Goal: Task Accomplishment & Management: Manage account settings

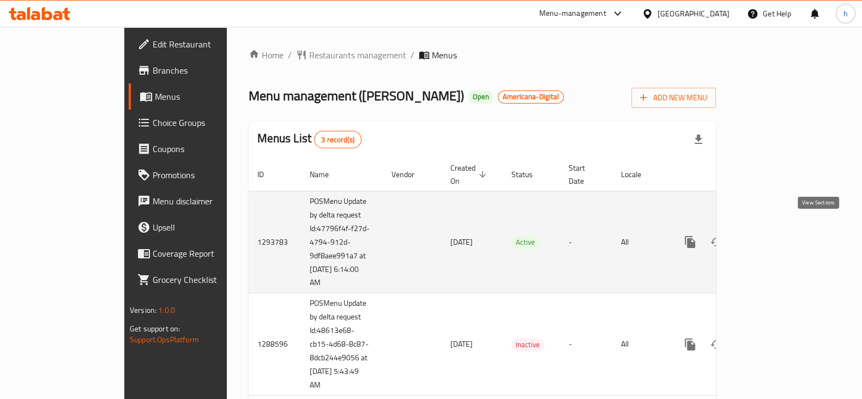
click at [782, 237] on link "enhanced table" at bounding box center [768, 242] width 26 height 26
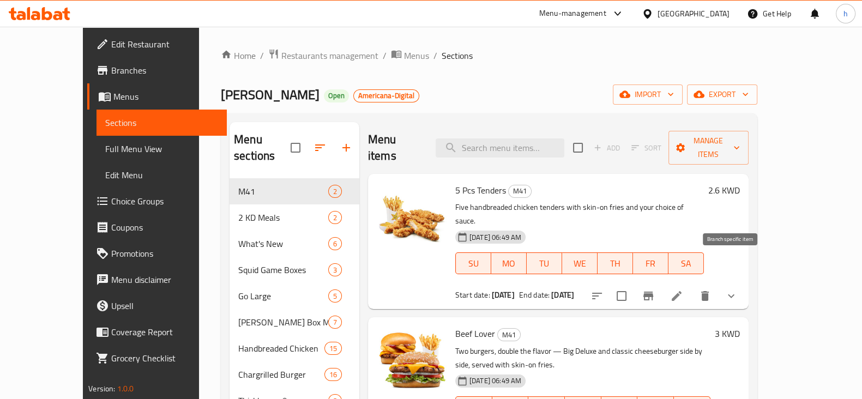
click at [655, 289] on icon "Branch-specific-item" at bounding box center [648, 295] width 13 height 13
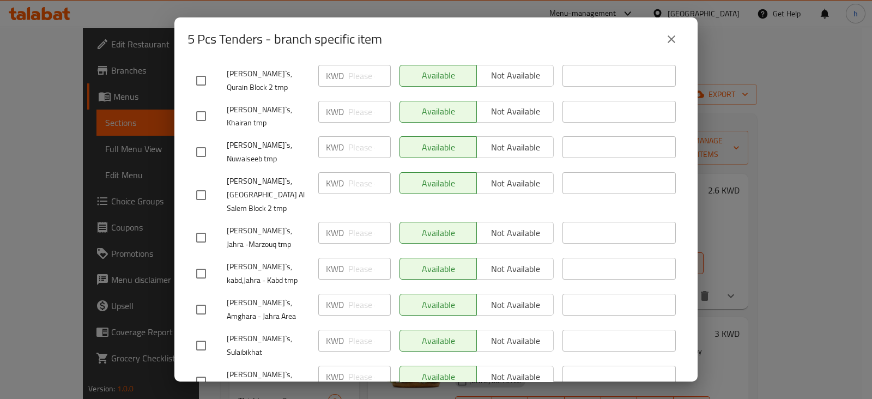
scroll to position [1739, 0]
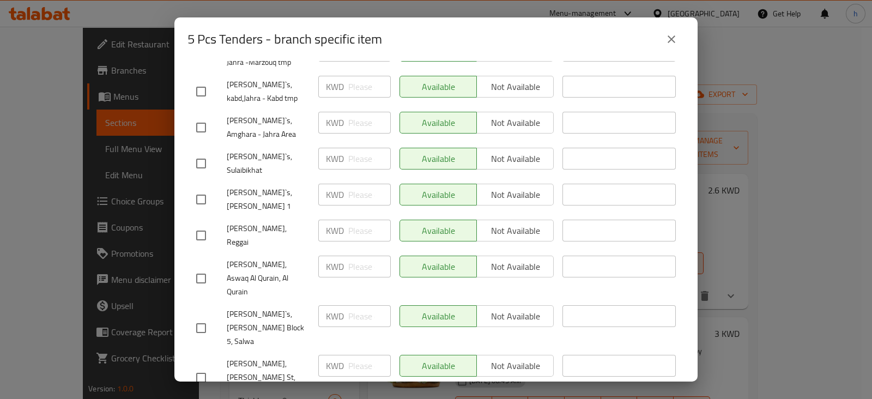
checkbox input "true"
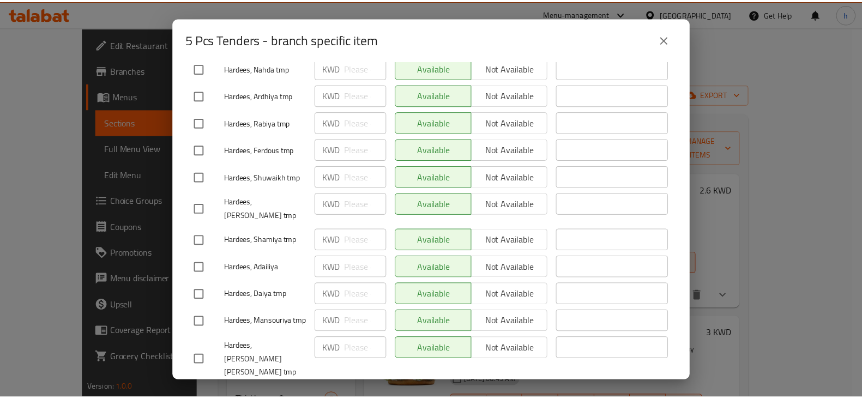
scroll to position [0, 0]
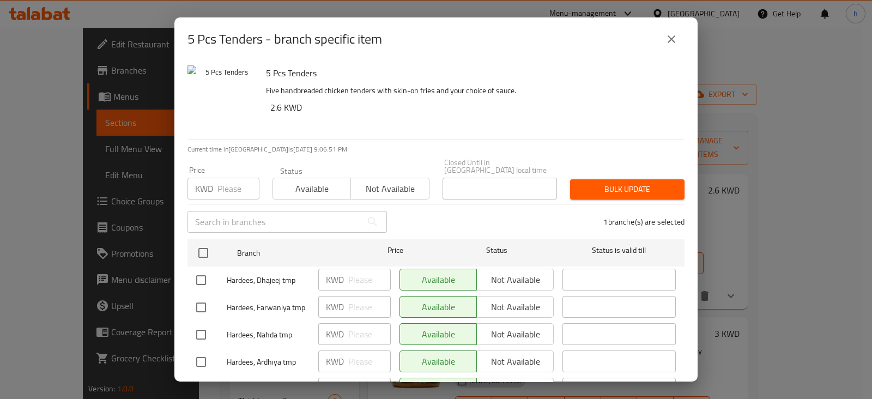
click at [675, 39] on icon "close" at bounding box center [671, 39] width 13 height 13
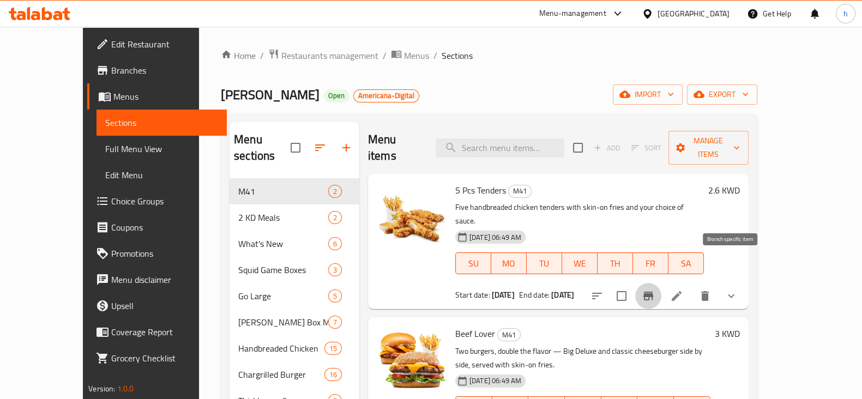
click at [655, 289] on icon "Branch-specific-item" at bounding box center [648, 295] width 13 height 13
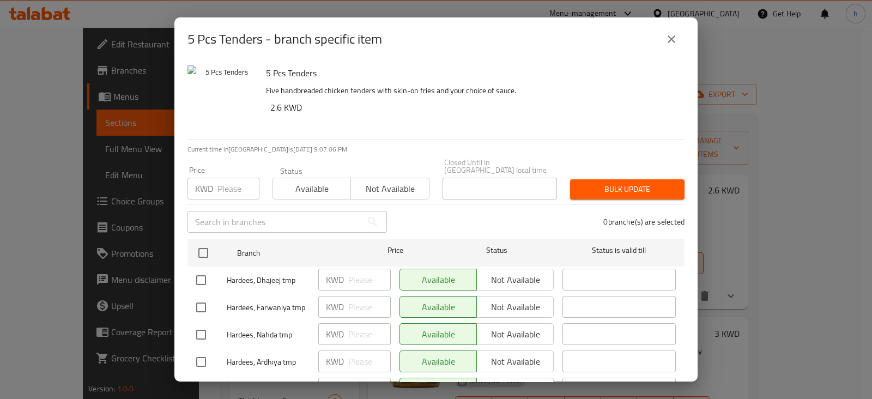
click at [199, 273] on input "checkbox" at bounding box center [201, 280] width 23 height 23
checkbox input "true"
click at [338, 273] on p "KWD" at bounding box center [335, 279] width 18 height 13
click at [356, 269] on input "number" at bounding box center [369, 280] width 43 height 22
click at [673, 42] on icon "close" at bounding box center [671, 39] width 13 height 13
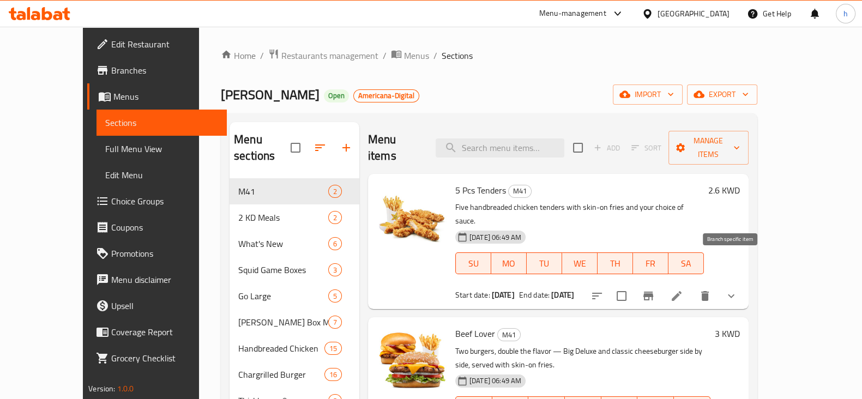
click at [661, 283] on button "Branch-specific-item" at bounding box center [648, 296] width 26 height 26
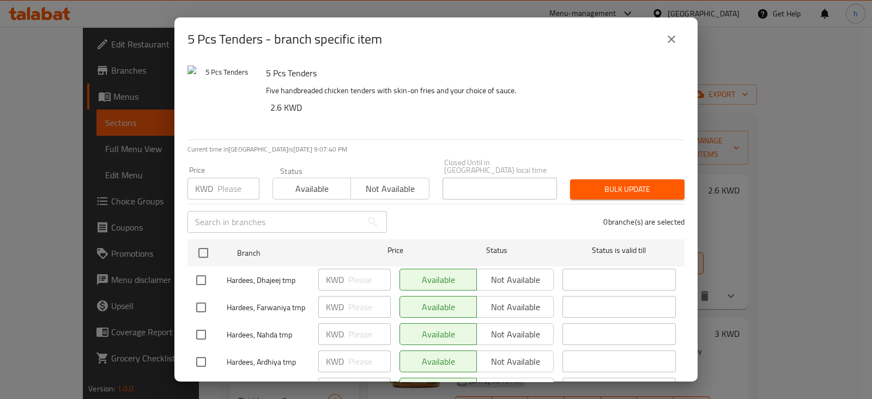
click at [664, 43] on button "close" at bounding box center [671, 39] width 26 height 26
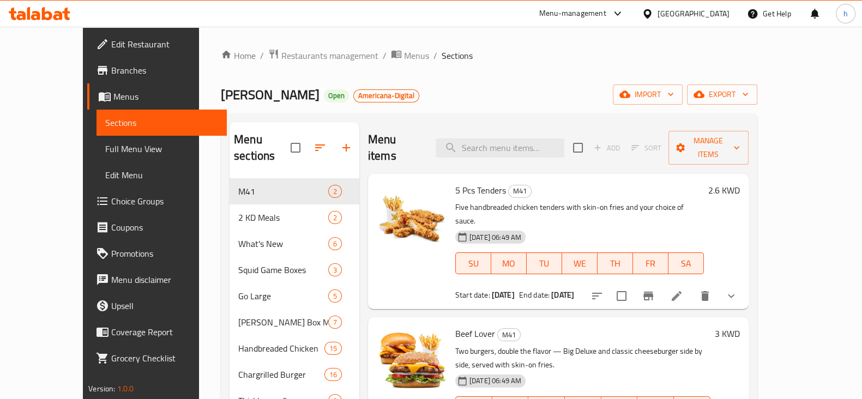
click at [559, 92] on div "Hardee's Open Americana-Digital import export" at bounding box center [489, 94] width 536 height 20
click at [624, 143] on span "Add" at bounding box center [606, 148] width 35 height 17
click at [668, 144] on span "Sort" at bounding box center [646, 148] width 44 height 17
click at [105, 122] on span "Sections" at bounding box center [161, 122] width 113 height 13
click at [655, 289] on icon "Branch-specific-item" at bounding box center [648, 295] width 13 height 13
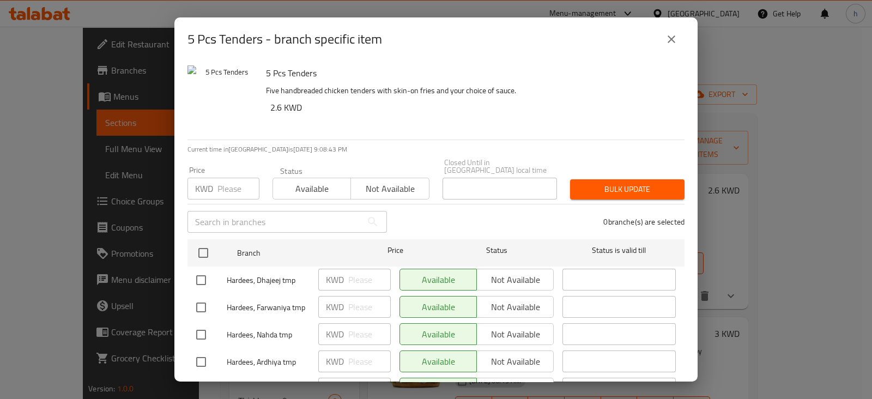
click at [198, 299] on input "checkbox" at bounding box center [201, 307] width 23 height 23
checkbox input "true"
click at [198, 330] on input "checkbox" at bounding box center [201, 334] width 23 height 23
checkbox input "true"
click at [507, 303] on span "Not available" at bounding box center [515, 307] width 68 height 16
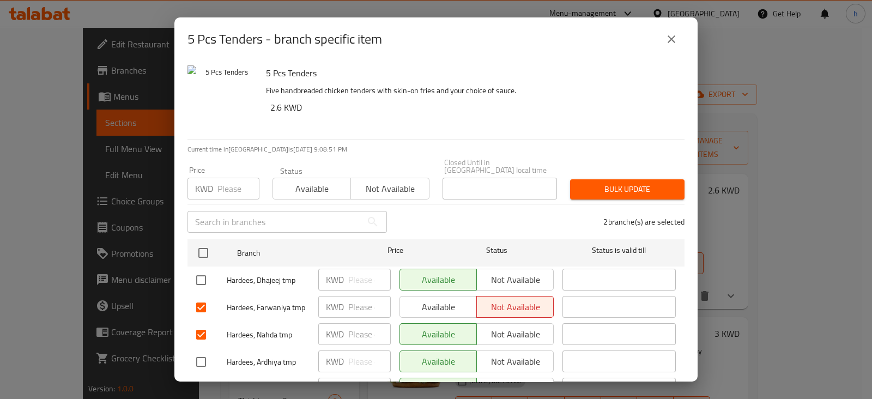
click at [663, 39] on button "close" at bounding box center [671, 39] width 26 height 26
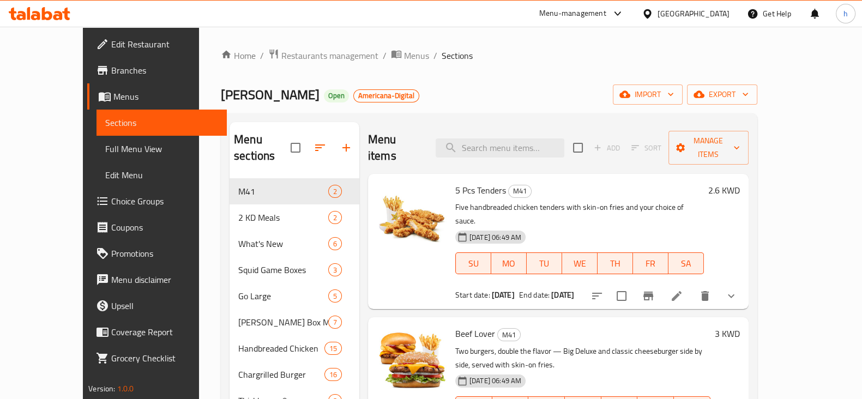
click at [105, 124] on span "Sections" at bounding box center [161, 122] width 113 height 13
click at [661, 283] on button "Branch-specific-item" at bounding box center [648, 296] width 26 height 26
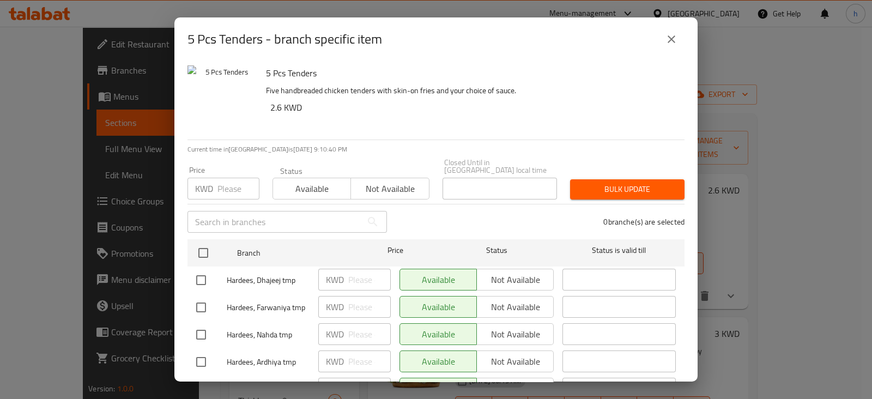
click at [192, 278] on input "checkbox" at bounding box center [201, 280] width 23 height 23
checkbox input "true"
click at [205, 301] on input "checkbox" at bounding box center [201, 307] width 23 height 23
click at [507, 301] on span "Not available" at bounding box center [515, 307] width 68 height 16
click at [199, 296] on input "checkbox" at bounding box center [201, 307] width 23 height 23
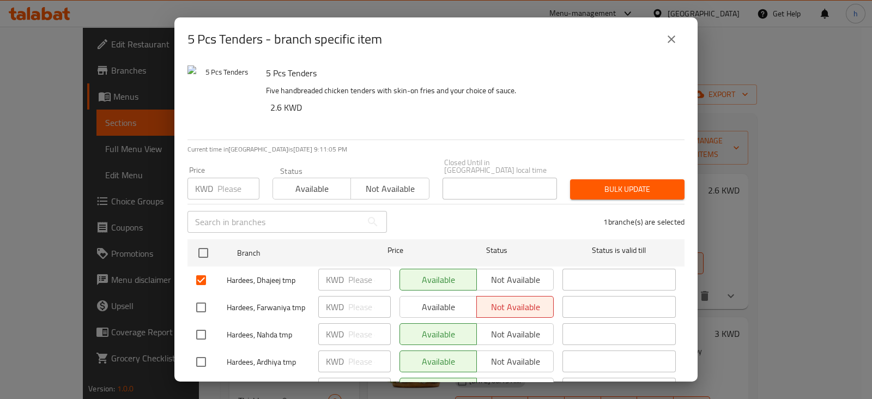
click at [199, 303] on input "checkbox" at bounding box center [201, 307] width 23 height 23
checkbox input "true"
click at [670, 37] on icon "close" at bounding box center [671, 39] width 13 height 13
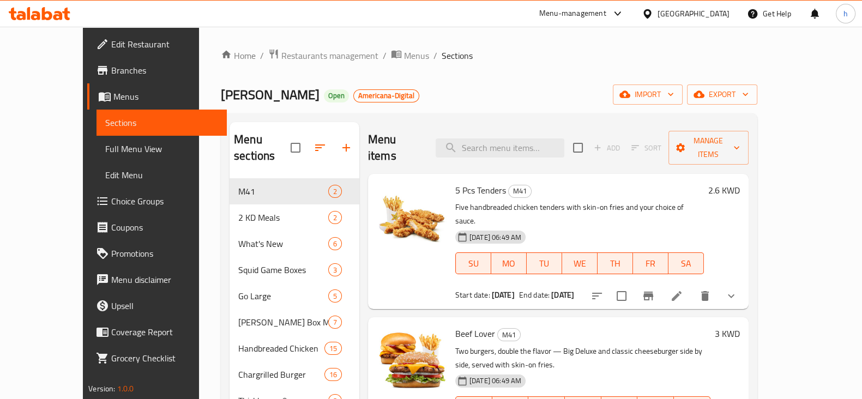
click at [660, 88] on div "Hardee's Open Americana-Digital import export" at bounding box center [489, 94] width 536 height 20
click at [327, 138] on div at bounding box center [325, 148] width 69 height 26
click at [326, 137] on div at bounding box center [325, 148] width 69 height 26
click at [320, 140] on div at bounding box center [325, 148] width 69 height 26
click at [322, 141] on div at bounding box center [325, 148] width 69 height 26
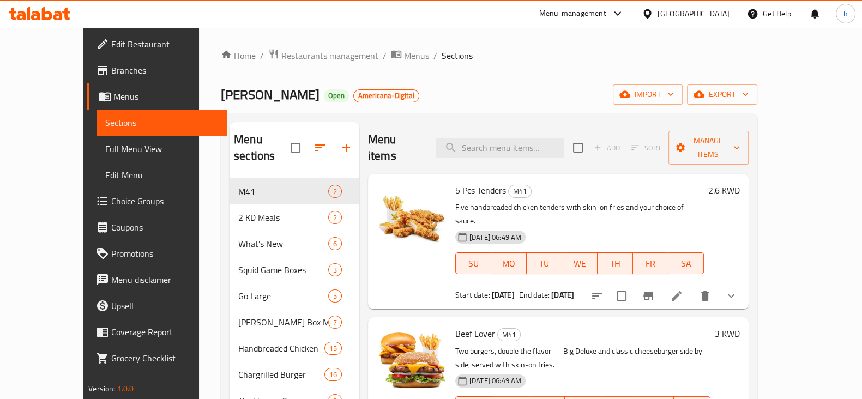
click at [324, 143] on div at bounding box center [325, 148] width 69 height 26
click at [324, 146] on div at bounding box center [325, 148] width 69 height 26
click at [329, 141] on div at bounding box center [325, 148] width 69 height 26
click at [53, 12] on icon at bounding box center [40, 13] width 62 height 13
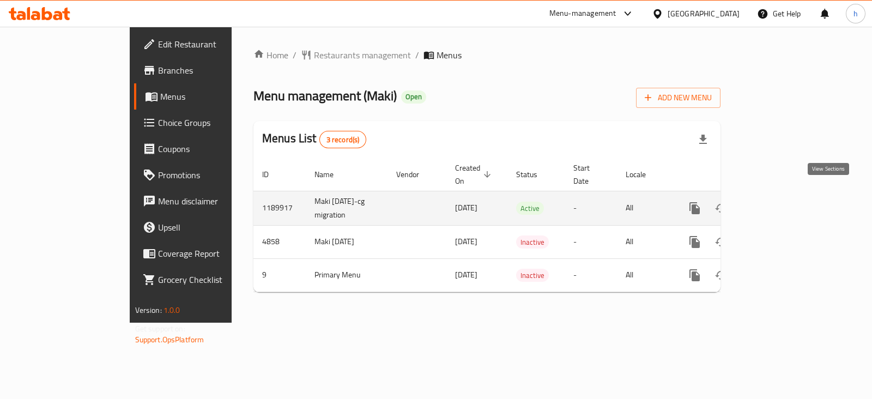
click at [780, 202] on icon "enhanced table" at bounding box center [773, 208] width 13 height 13
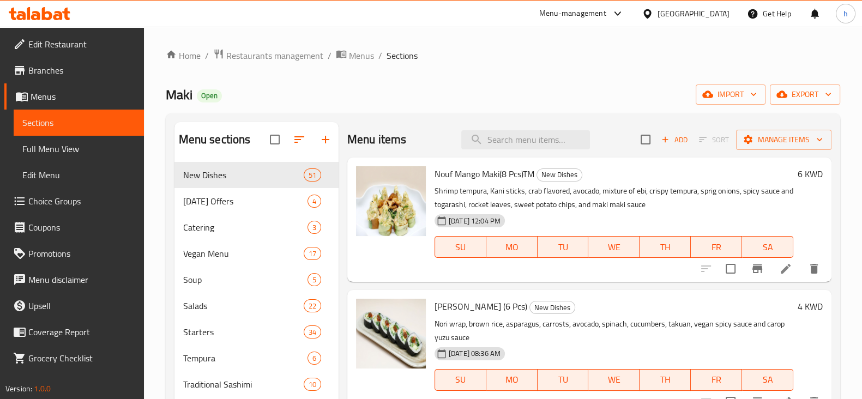
click at [49, 207] on span "Choice Groups" at bounding box center [81, 201] width 107 height 13
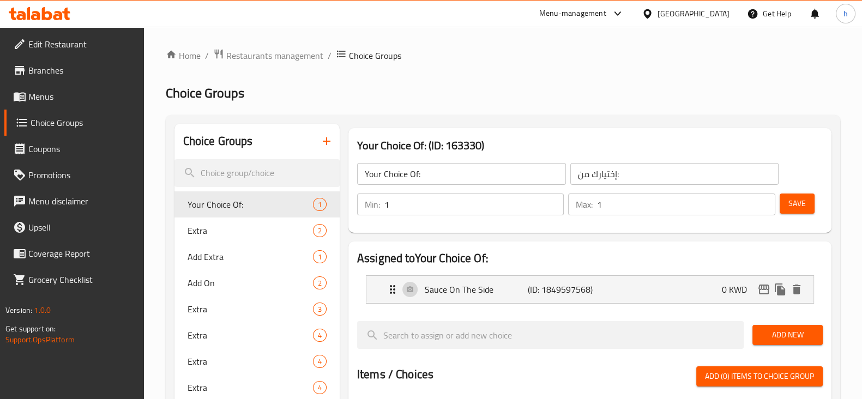
click at [46, 94] on span "Menus" at bounding box center [81, 96] width 107 height 13
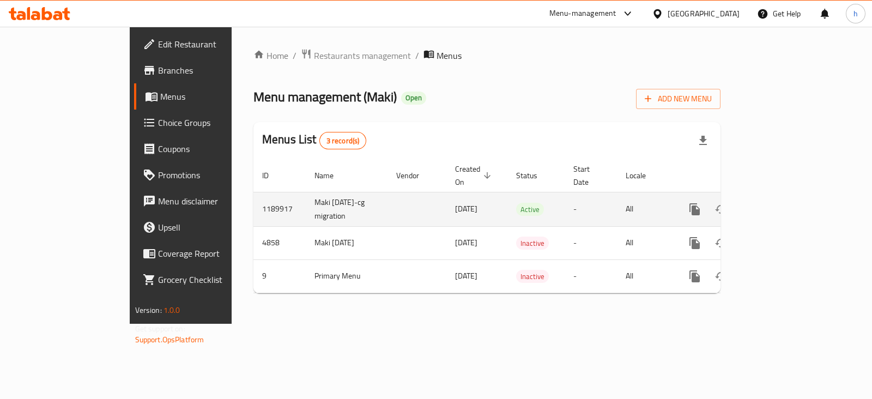
click at [787, 196] on div "enhanced table" at bounding box center [734, 209] width 105 height 26
click at [787, 196] on link "enhanced table" at bounding box center [773, 209] width 26 height 26
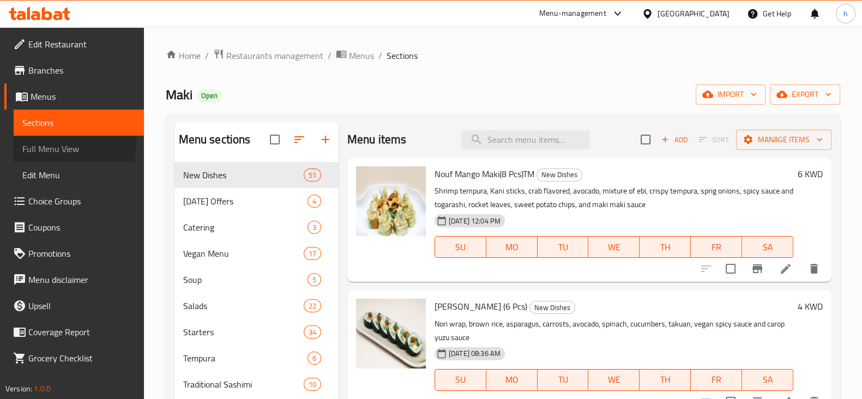
click at [59, 143] on span "Full Menu View" at bounding box center [78, 148] width 113 height 13
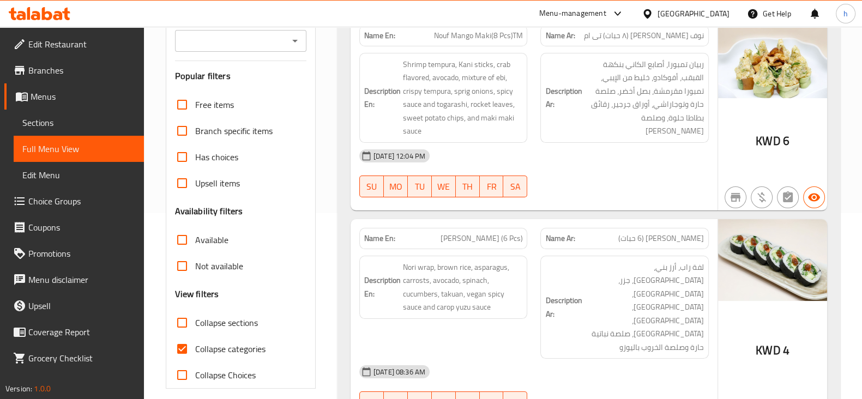
scroll to position [261, 0]
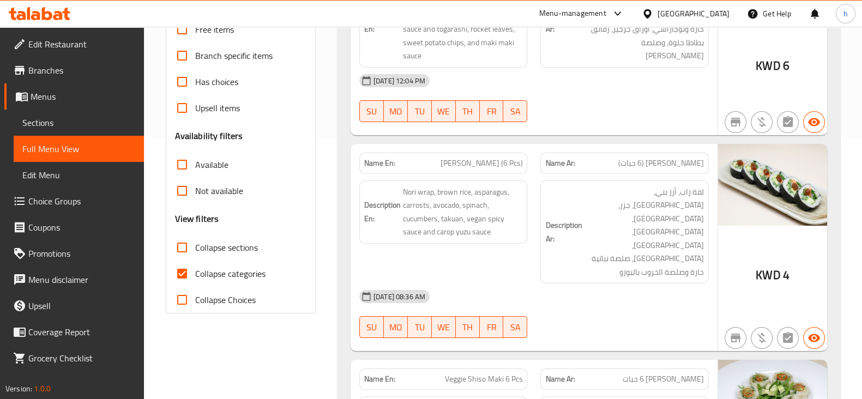
click at [61, 125] on span "Sections" at bounding box center [78, 122] width 113 height 13
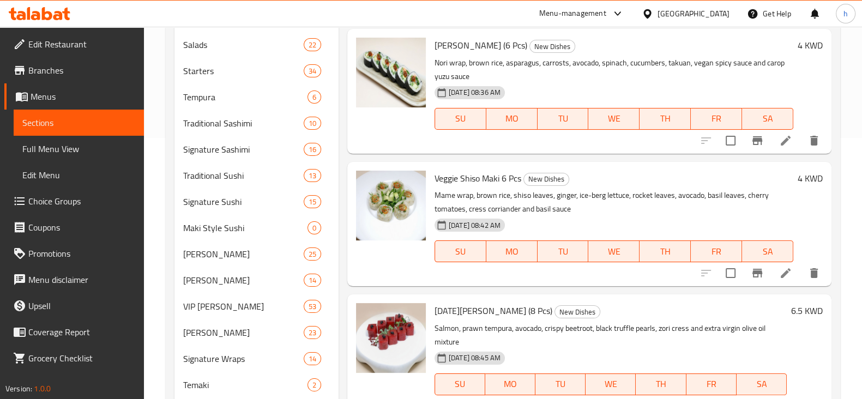
scroll to position [153, 0]
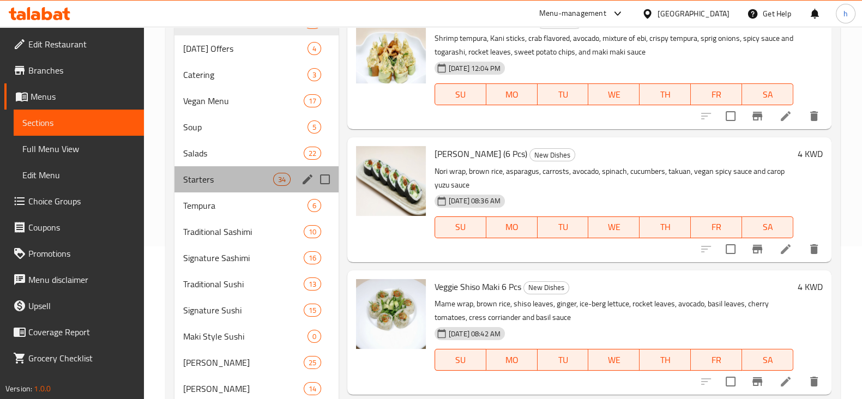
click at [274, 191] on div "Starters 34" at bounding box center [256, 179] width 164 height 26
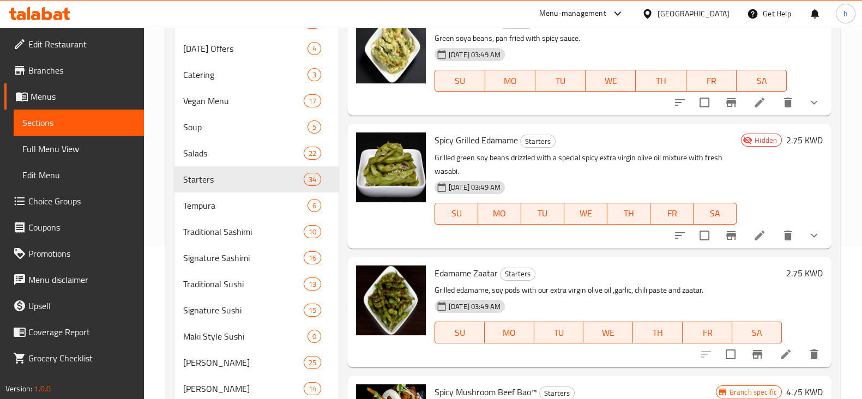
click at [807, 235] on icon "show more" at bounding box center [813, 235] width 13 height 13
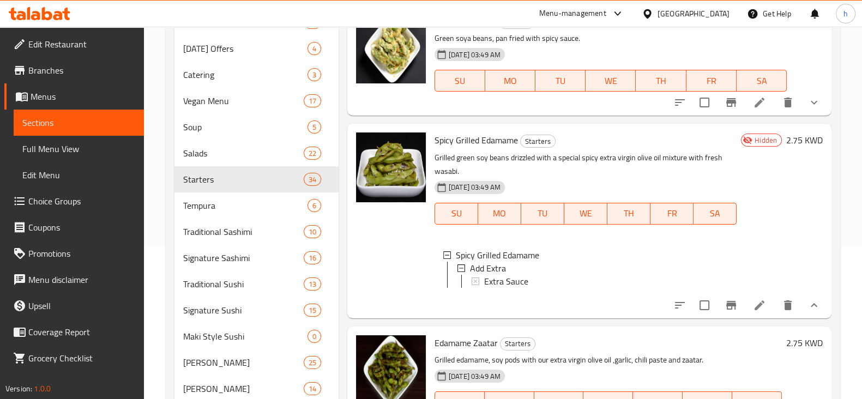
scroll to position [2, 0]
click at [726, 310] on icon "Branch-specific-item" at bounding box center [731, 305] width 10 height 9
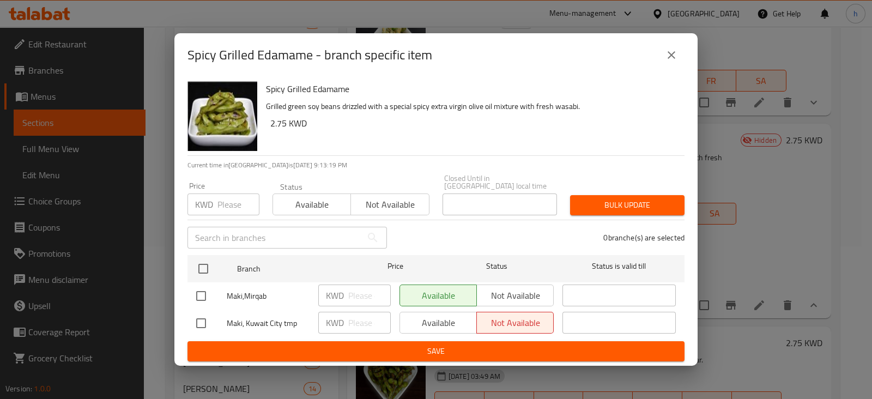
click at [676, 55] on icon "close" at bounding box center [671, 55] width 13 height 13
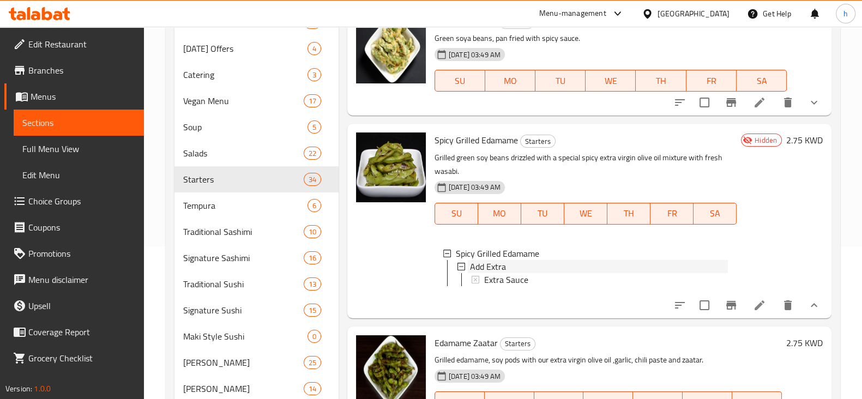
click at [494, 267] on span "Add Extra" at bounding box center [488, 266] width 36 height 13
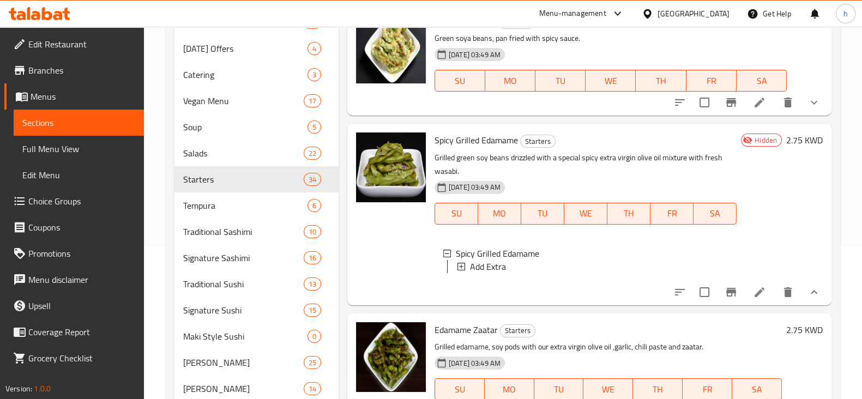
scroll to position [0, 0]
click at [494, 267] on span "Add Extra" at bounding box center [488, 268] width 36 height 13
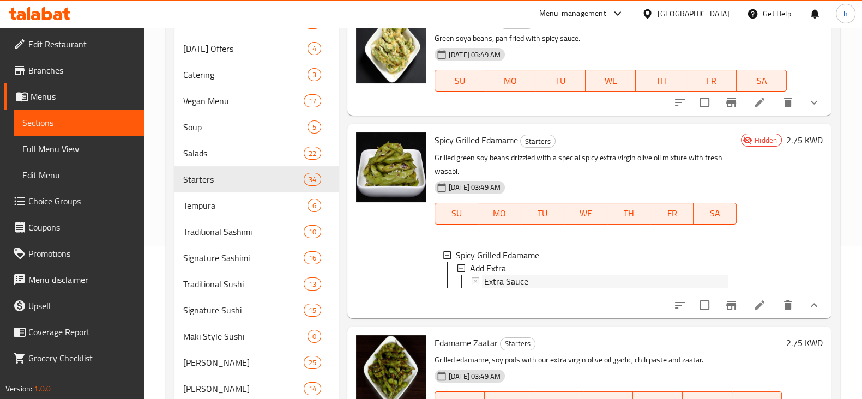
click at [499, 279] on span "Extra Sauce" at bounding box center [506, 281] width 44 height 13
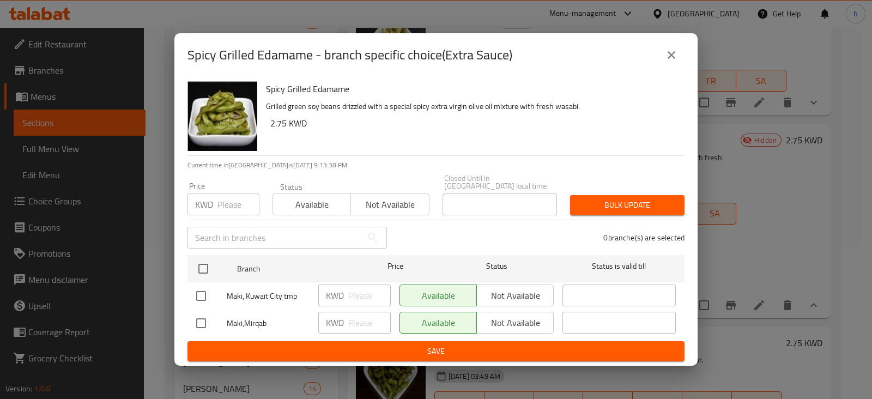
click at [202, 291] on input "checkbox" at bounding box center [201, 296] width 23 height 23
checkbox input "true"
click at [362, 293] on input "number" at bounding box center [369, 296] width 43 height 22
click at [670, 68] on button "close" at bounding box center [671, 55] width 26 height 26
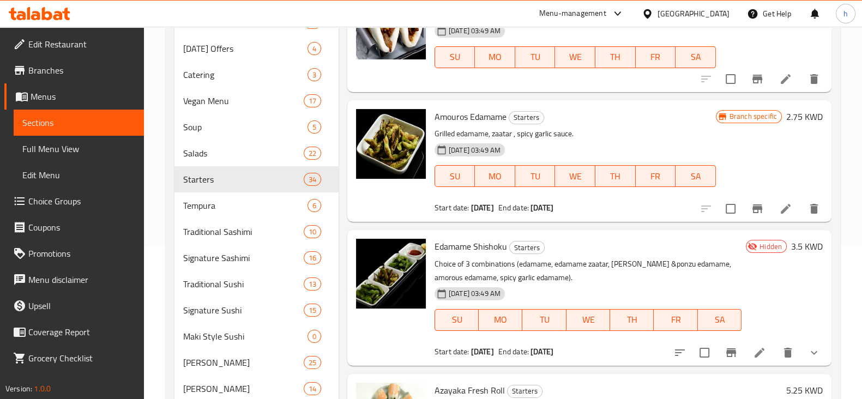
scroll to position [589, 0]
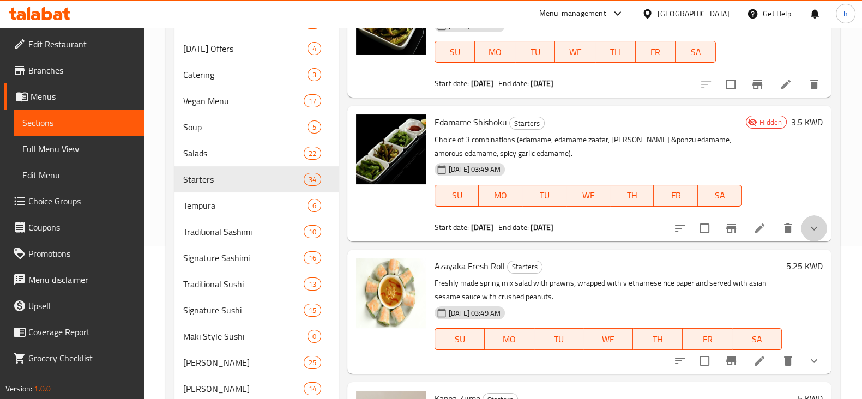
click at [807, 235] on icon "show more" at bounding box center [813, 228] width 13 height 13
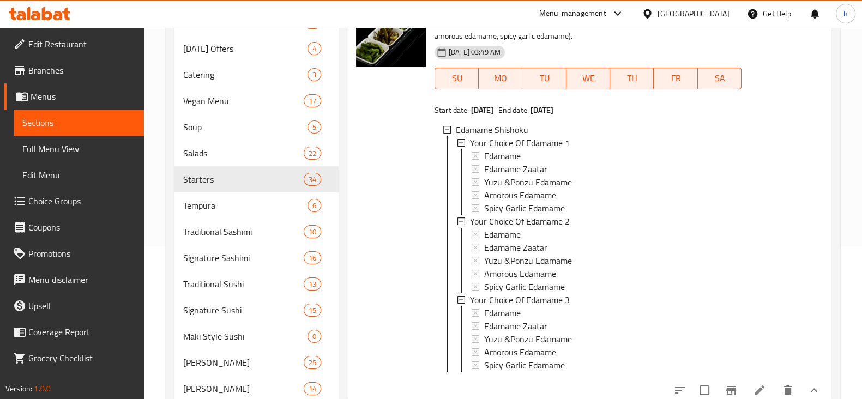
scroll to position [717, 0]
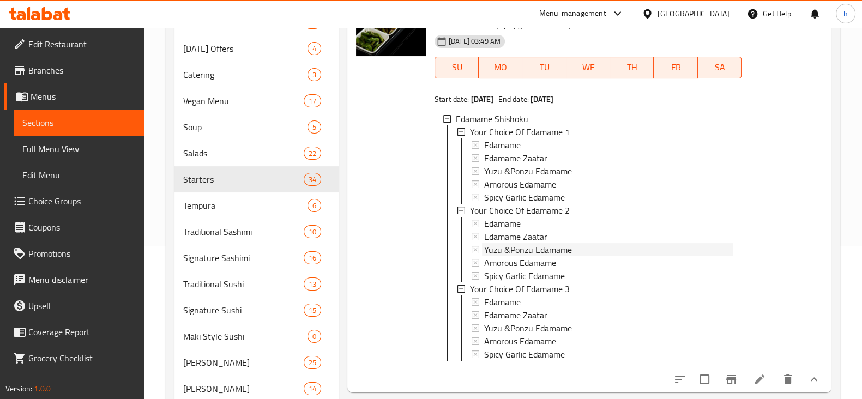
click at [486, 256] on span "Yuzu &Ponzu Edamame" at bounding box center [528, 249] width 88 height 13
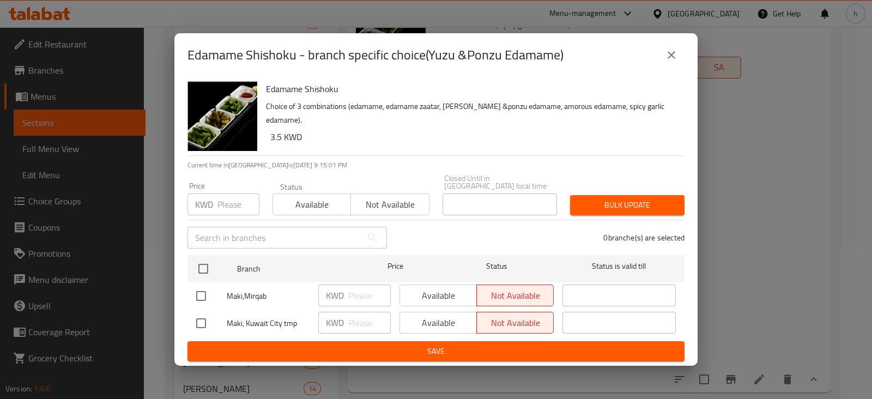
click at [198, 294] on input "checkbox" at bounding box center [201, 296] width 23 height 23
checkbox input "true"
click at [360, 290] on input "number" at bounding box center [369, 296] width 43 height 22
click at [676, 56] on icon "close" at bounding box center [671, 55] width 13 height 13
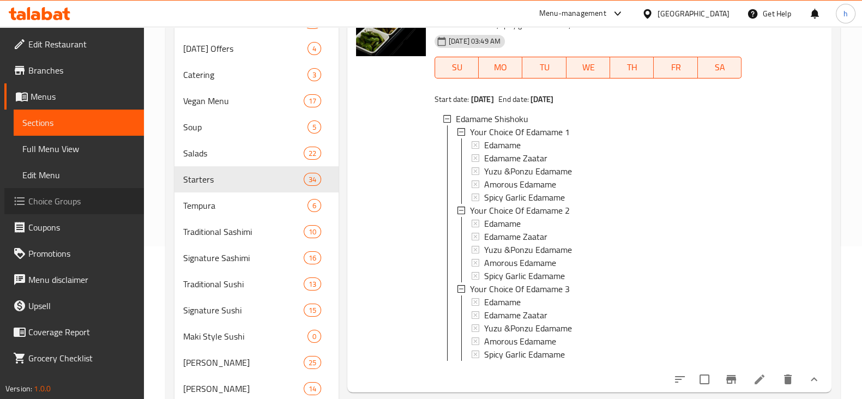
click at [77, 200] on span "Choice Groups" at bounding box center [81, 201] width 107 height 13
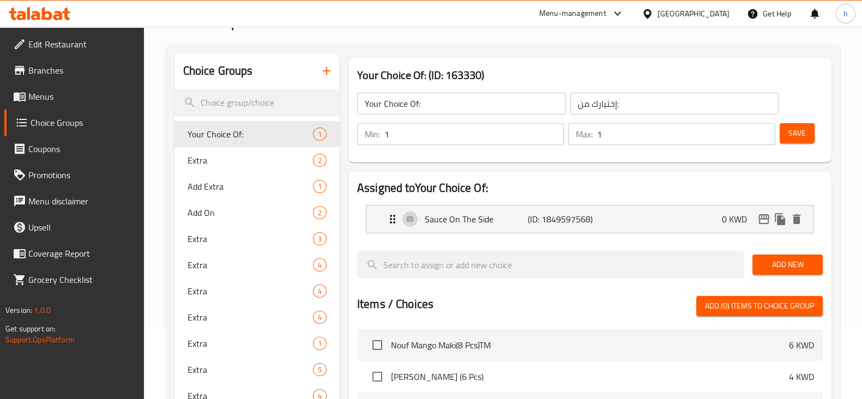
scroll to position [74, 0]
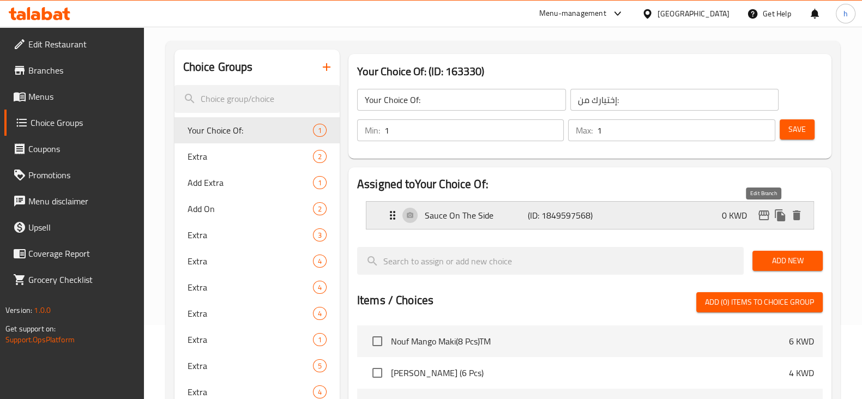
click at [764, 212] on icon "edit" at bounding box center [763, 215] width 13 height 13
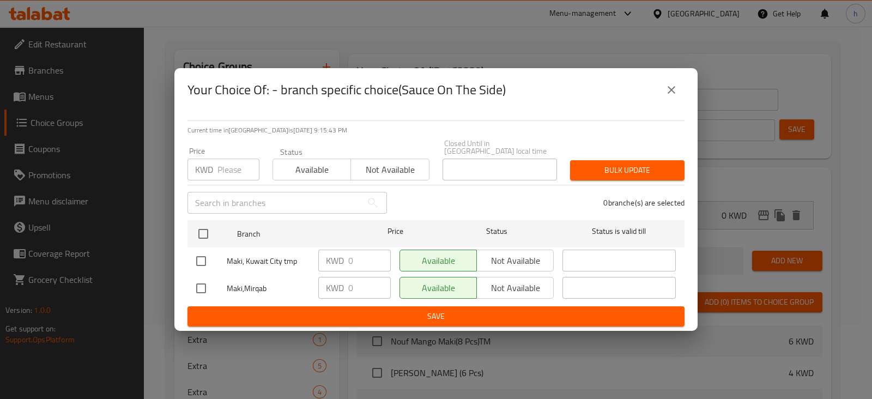
drag, startPoint x: 673, startPoint y: 91, endPoint x: 570, endPoint y: 151, distance: 119.7
click at [673, 92] on icon "close" at bounding box center [671, 89] width 13 height 13
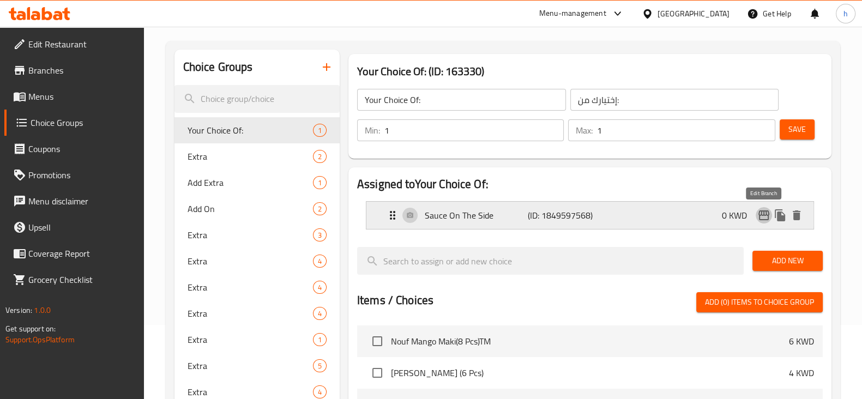
click at [765, 219] on icon "edit" at bounding box center [763, 215] width 11 height 10
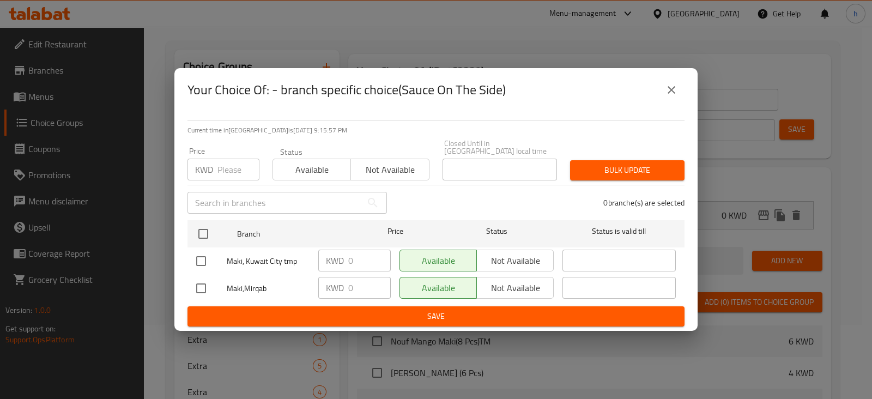
click at [200, 255] on input "checkbox" at bounding box center [201, 261] width 23 height 23
checkbox input "true"
drag, startPoint x: 668, startPoint y: 96, endPoint x: 696, endPoint y: 241, distance: 147.1
click at [667, 96] on icon "close" at bounding box center [671, 89] width 13 height 13
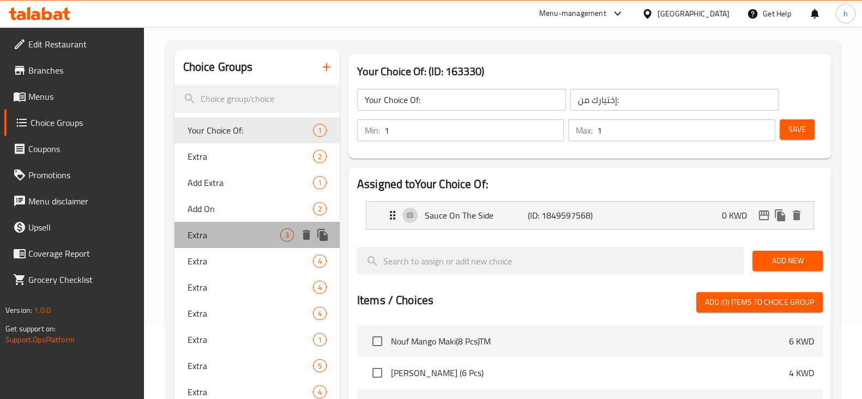
click at [263, 222] on div "Extra 3" at bounding box center [256, 235] width 165 height 26
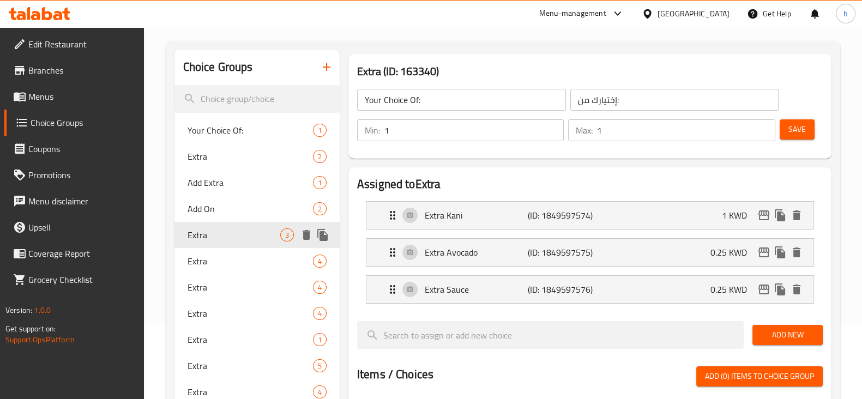
type input "Extra"
type input "اضافات"
type input "0"
click at [765, 214] on icon "edit" at bounding box center [763, 215] width 13 height 13
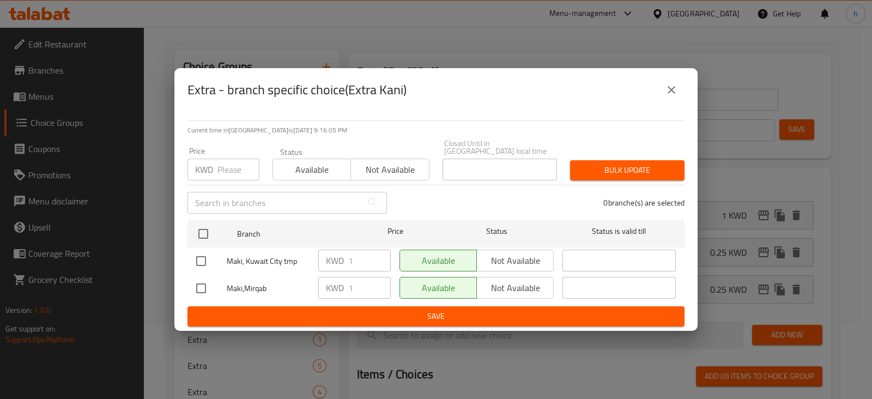
click at [660, 98] on button "close" at bounding box center [671, 90] width 26 height 26
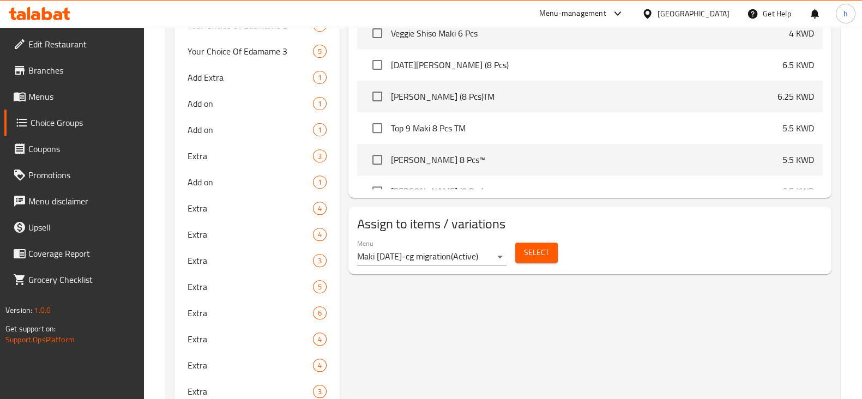
scroll to position [586, 0]
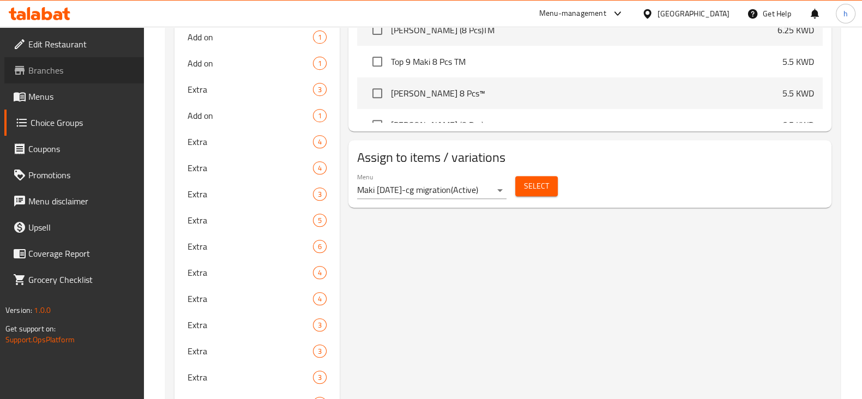
click at [17, 78] on link "Branches" at bounding box center [74, 70] width 140 height 26
